Goal: Find contact information: Find contact information

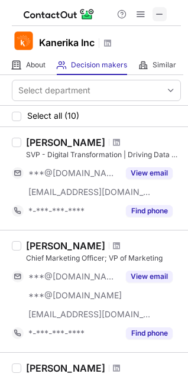
click at [162, 17] on span at bounding box center [159, 13] width 9 height 9
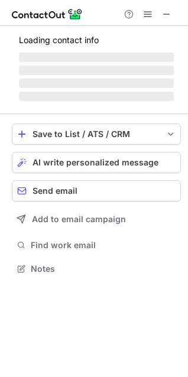
scroll to position [275, 188]
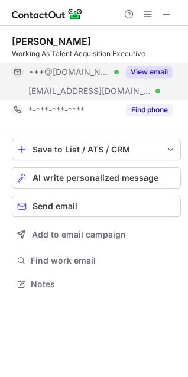
click at [77, 93] on span "[EMAIL_ADDRESS][DOMAIN_NAME]" at bounding box center [89, 91] width 123 height 11
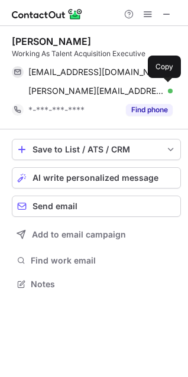
click at [77, 93] on span "sravani.akula@kanerika.com" at bounding box center [95, 91] width 135 height 11
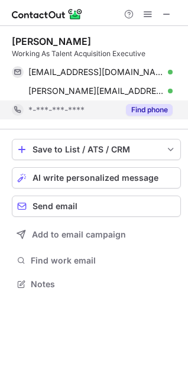
click at [59, 109] on span "*-***-***-****" at bounding box center [56, 110] width 56 height 11
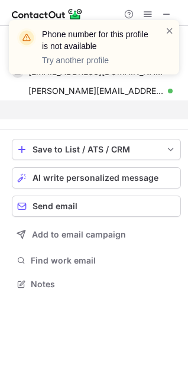
scroll to position [257, 188]
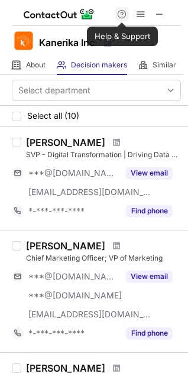
click at [122, 15] on span at bounding box center [121, 13] width 9 height 9
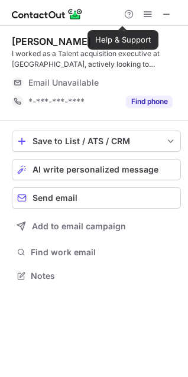
scroll to position [267, 188]
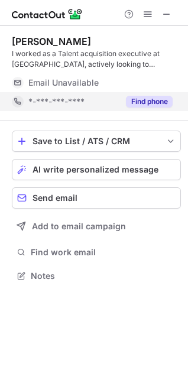
click at [77, 100] on span "*-***-***-****" at bounding box center [56, 101] width 56 height 11
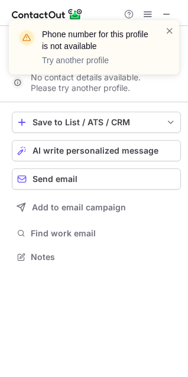
scroll to position [248, 188]
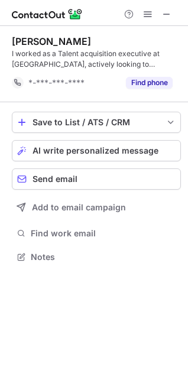
scroll to position [248, 188]
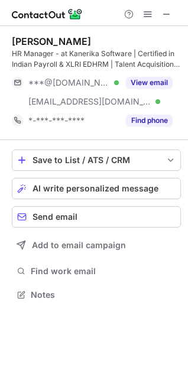
scroll to position [286, 188]
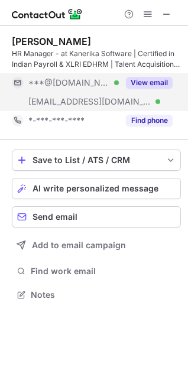
click at [80, 98] on span "[EMAIL_ADDRESS][DOMAIN_NAME]" at bounding box center [89, 101] width 123 height 11
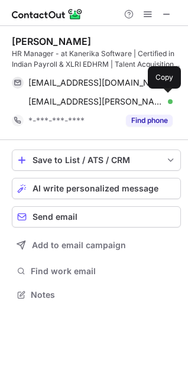
click at [80, 98] on span "[EMAIL_ADDRESS][PERSON_NAME][DOMAIN_NAME]" at bounding box center [95, 101] width 135 height 11
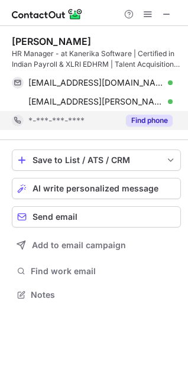
click at [33, 123] on span "*-***-***-****" at bounding box center [56, 120] width 56 height 11
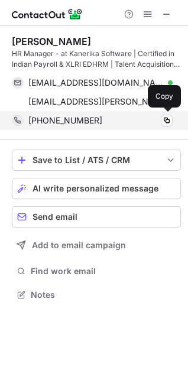
click at [76, 117] on span "[PHONE_NUMBER]" at bounding box center [65, 120] width 74 height 11
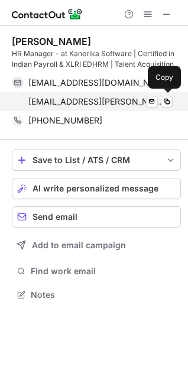
click at [63, 100] on span "[EMAIL_ADDRESS][PERSON_NAME][DOMAIN_NAME]" at bounding box center [95, 101] width 135 height 11
